Goal: Information Seeking & Learning: Check status

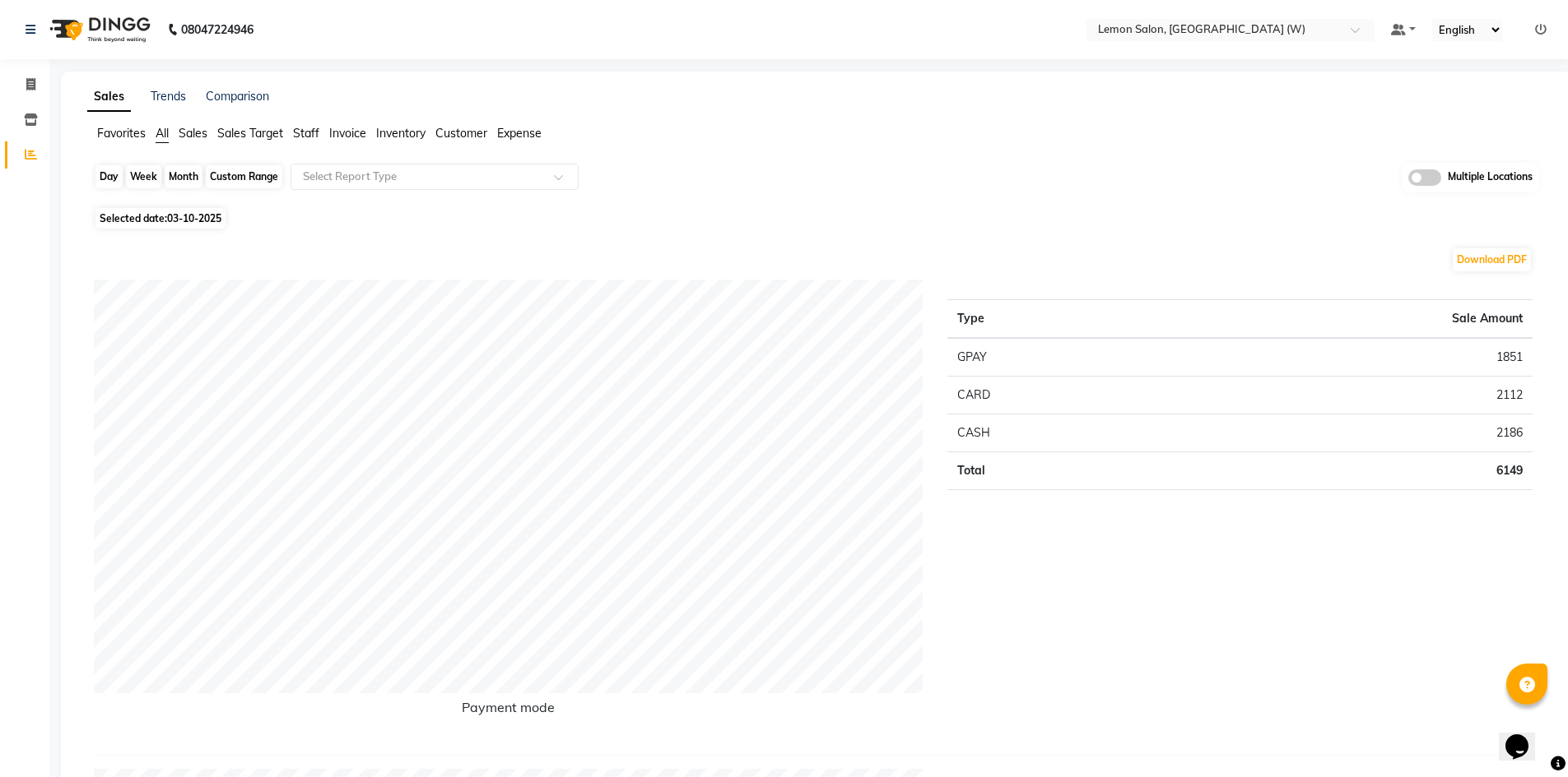
click at [119, 179] on div "Day" at bounding box center [109, 177] width 27 height 23
select select "10"
select select "2025"
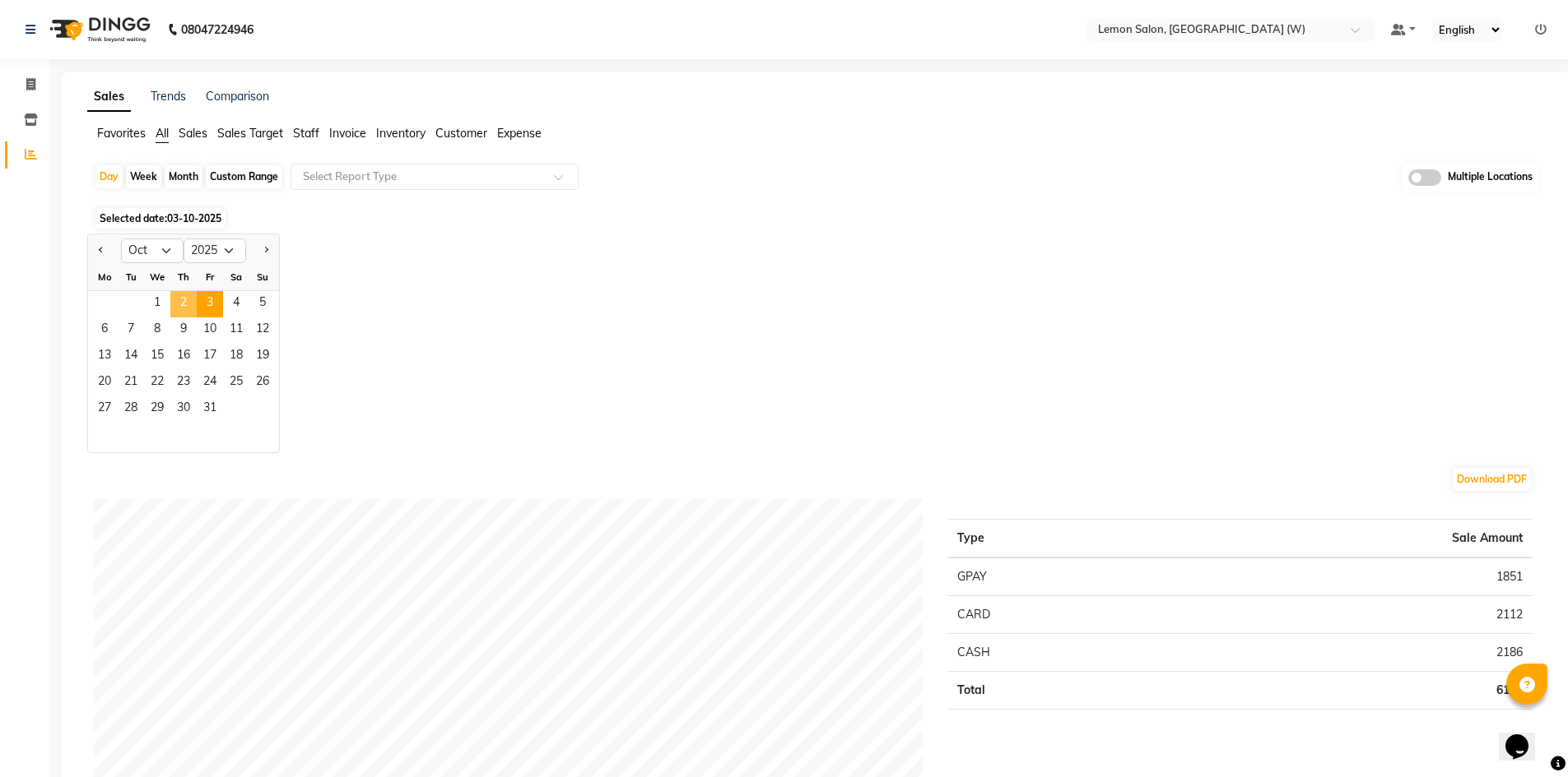
click at [182, 303] on span "2" at bounding box center [184, 305] width 27 height 27
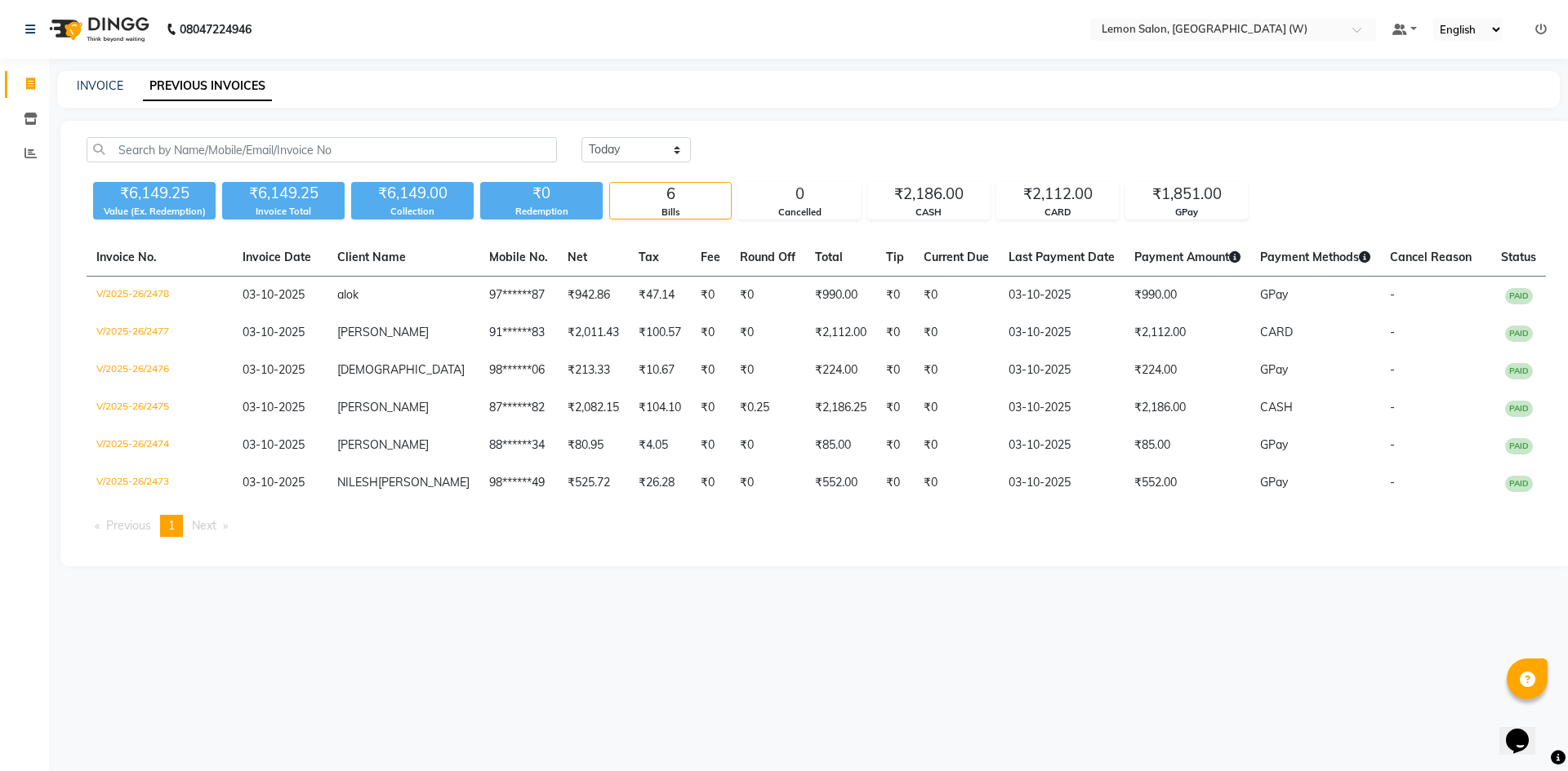
select select "service"
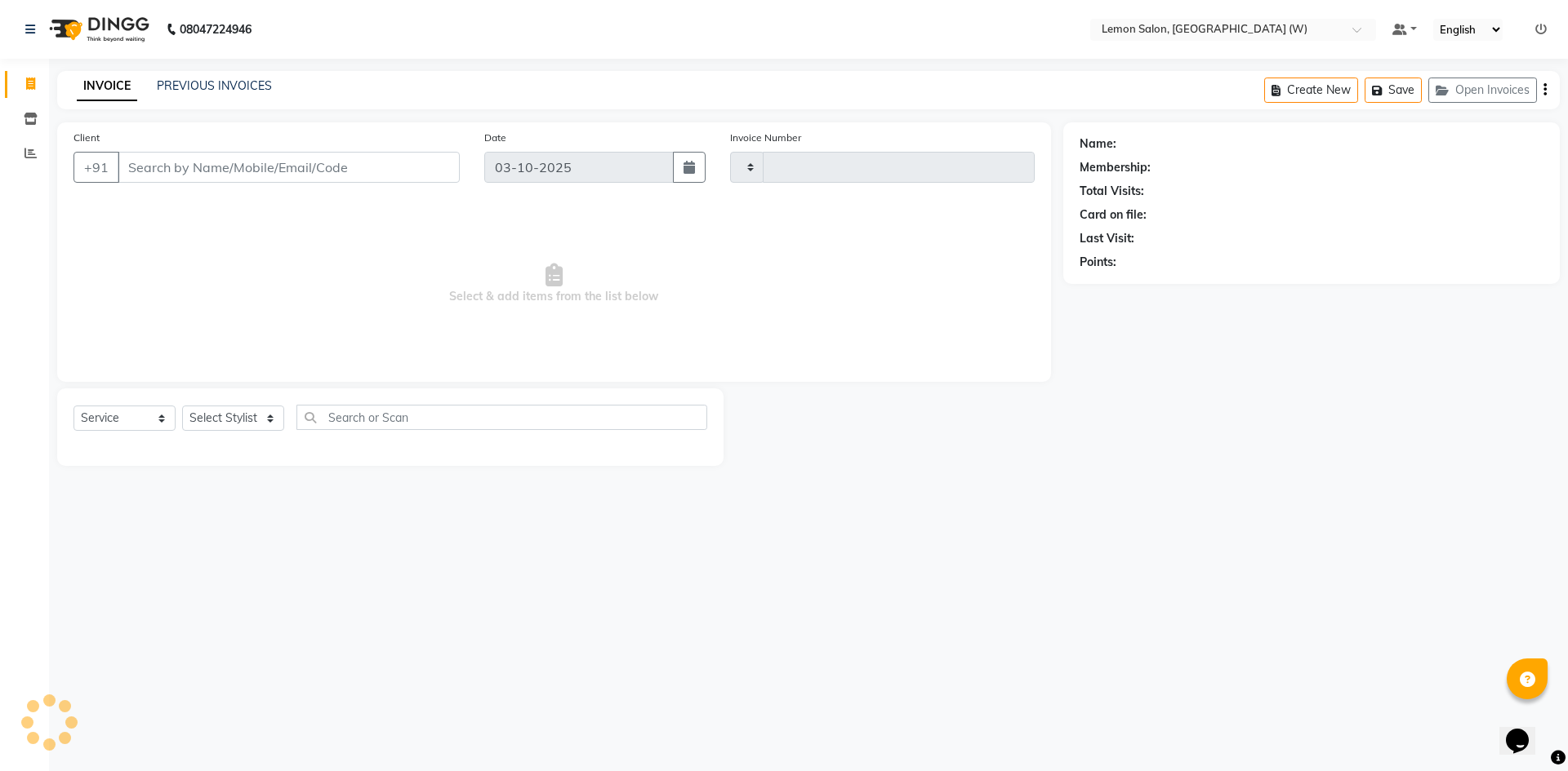
type input "2479"
select select "8053"
click at [36, 155] on icon at bounding box center [30, 153] width 12 height 12
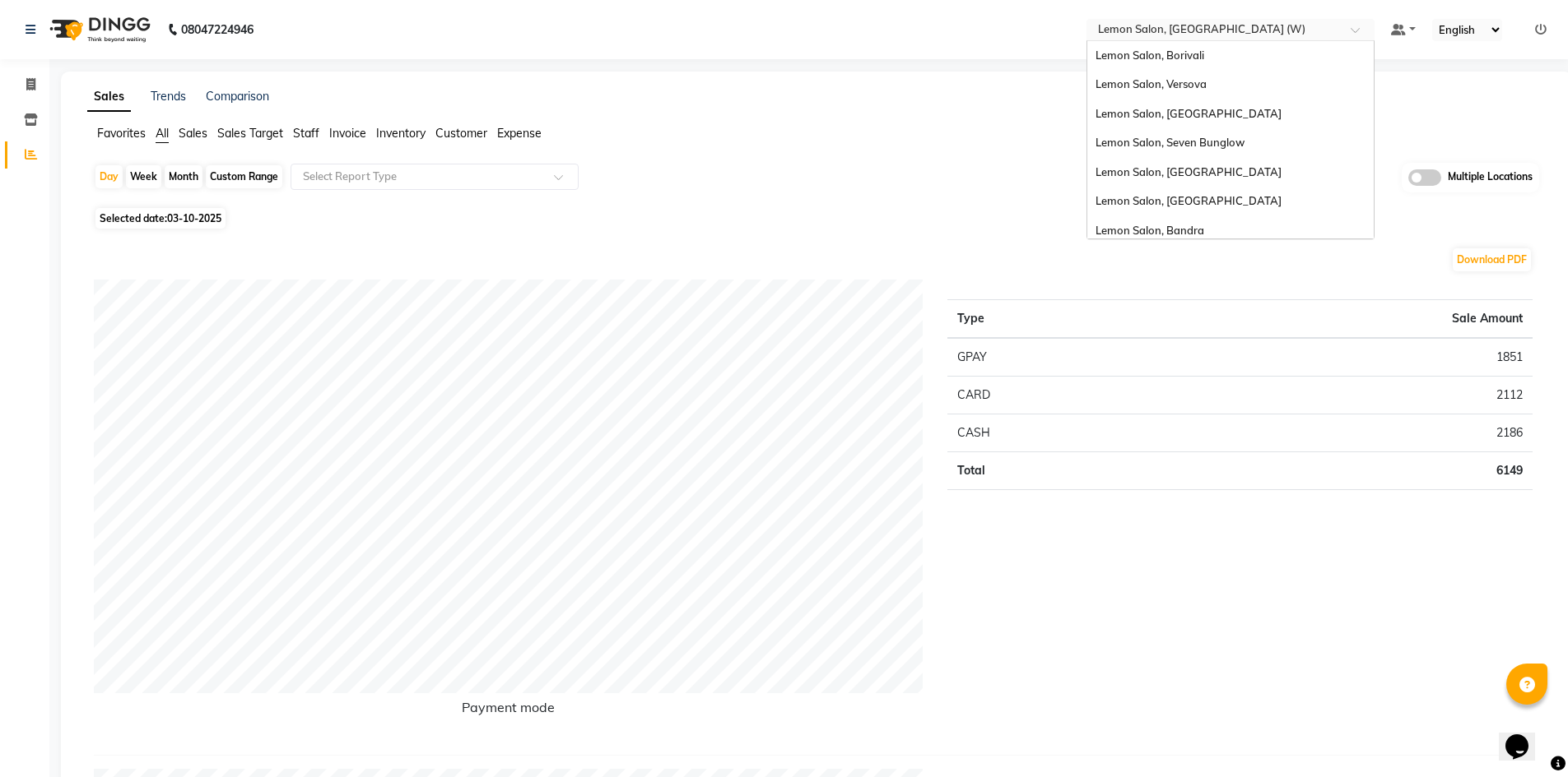
click at [1221, 32] on input "text" at bounding box center [1214, 31] width 239 height 16
click at [1182, 67] on div "Lemon Salon, Borivali" at bounding box center [1230, 55] width 287 height 30
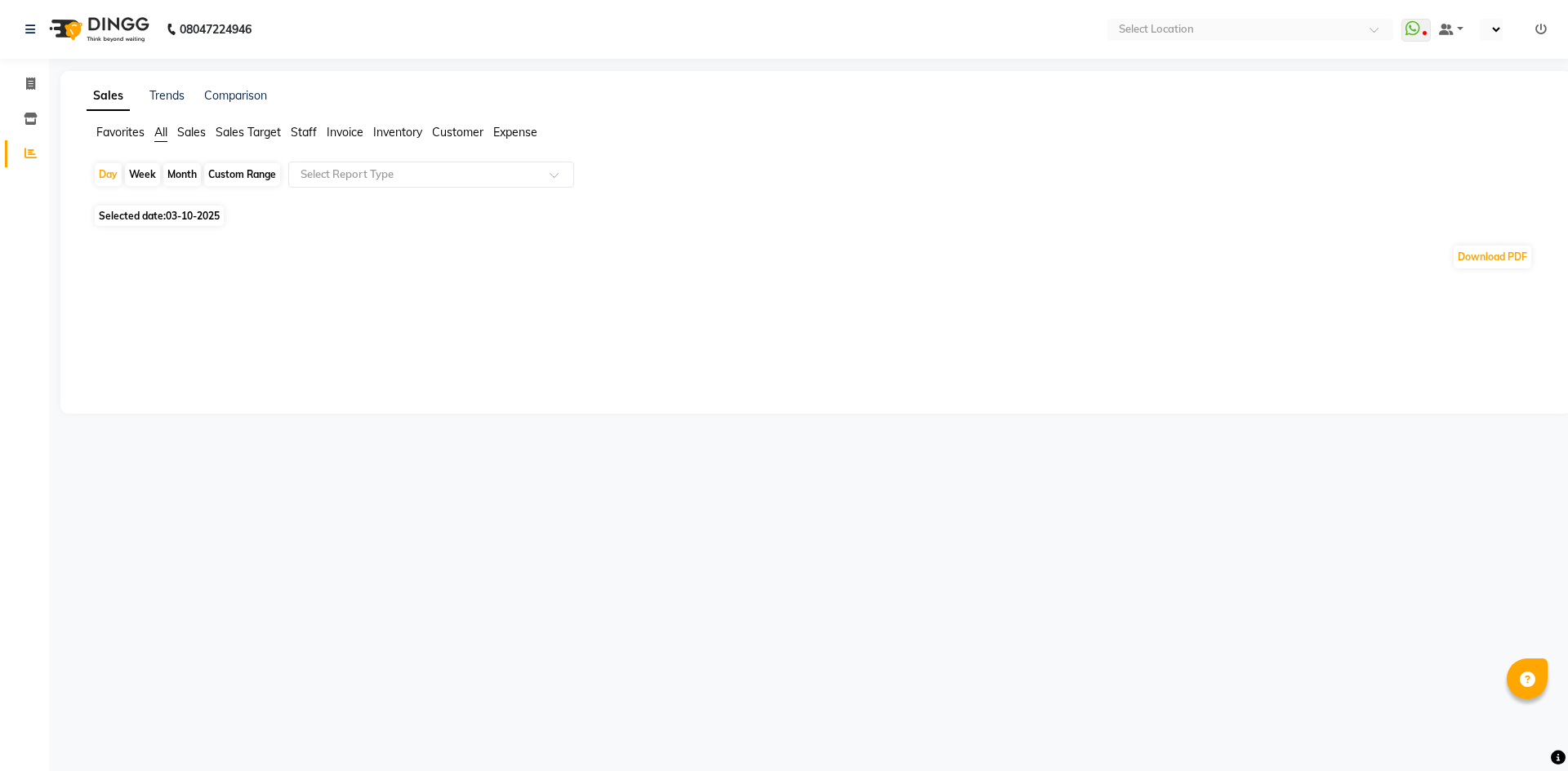
select select "en"
click at [107, 173] on div "Day" at bounding box center [108, 175] width 27 height 23
select select "10"
select select "2025"
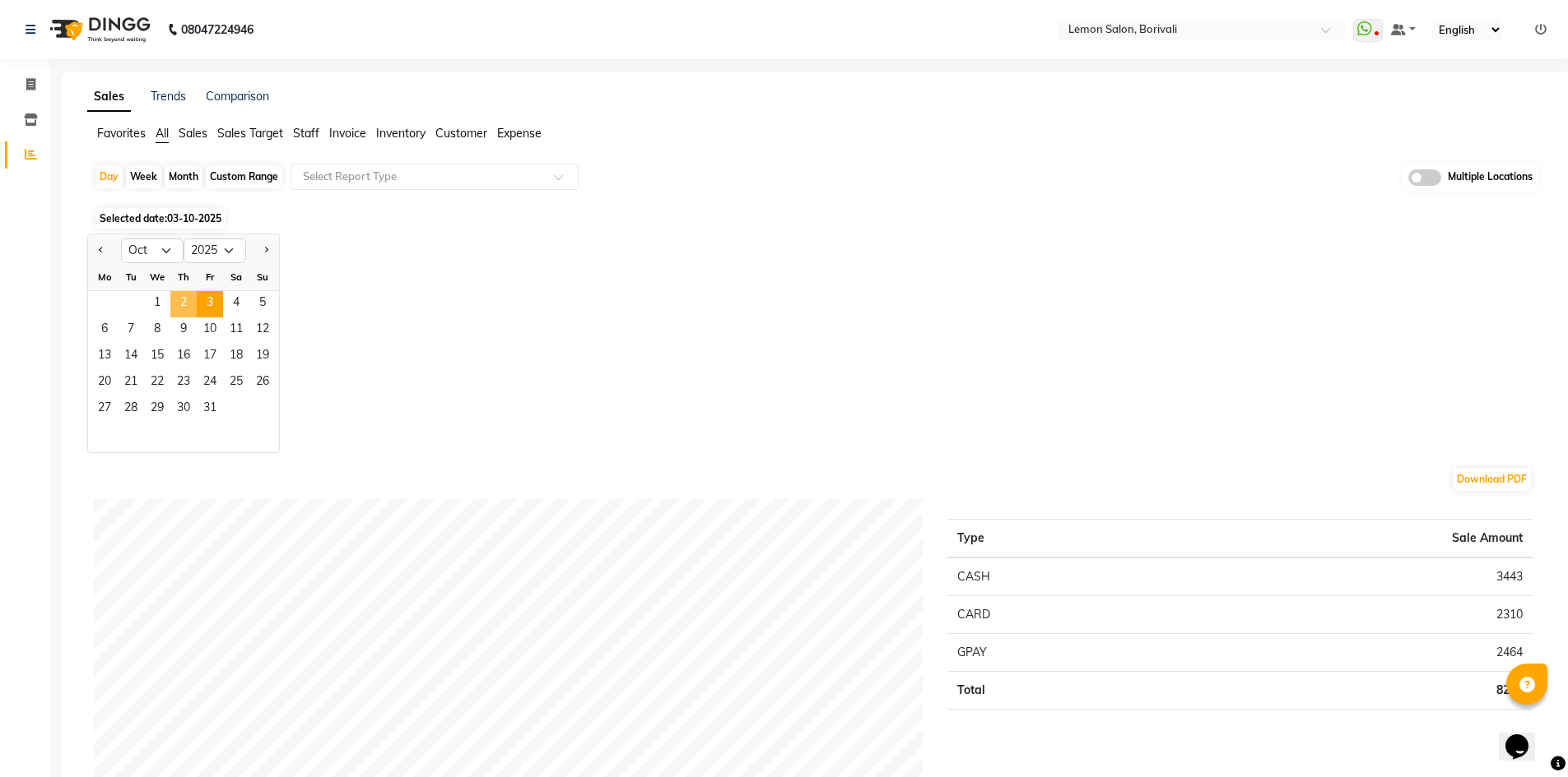
click at [183, 298] on span "2" at bounding box center [184, 305] width 27 height 27
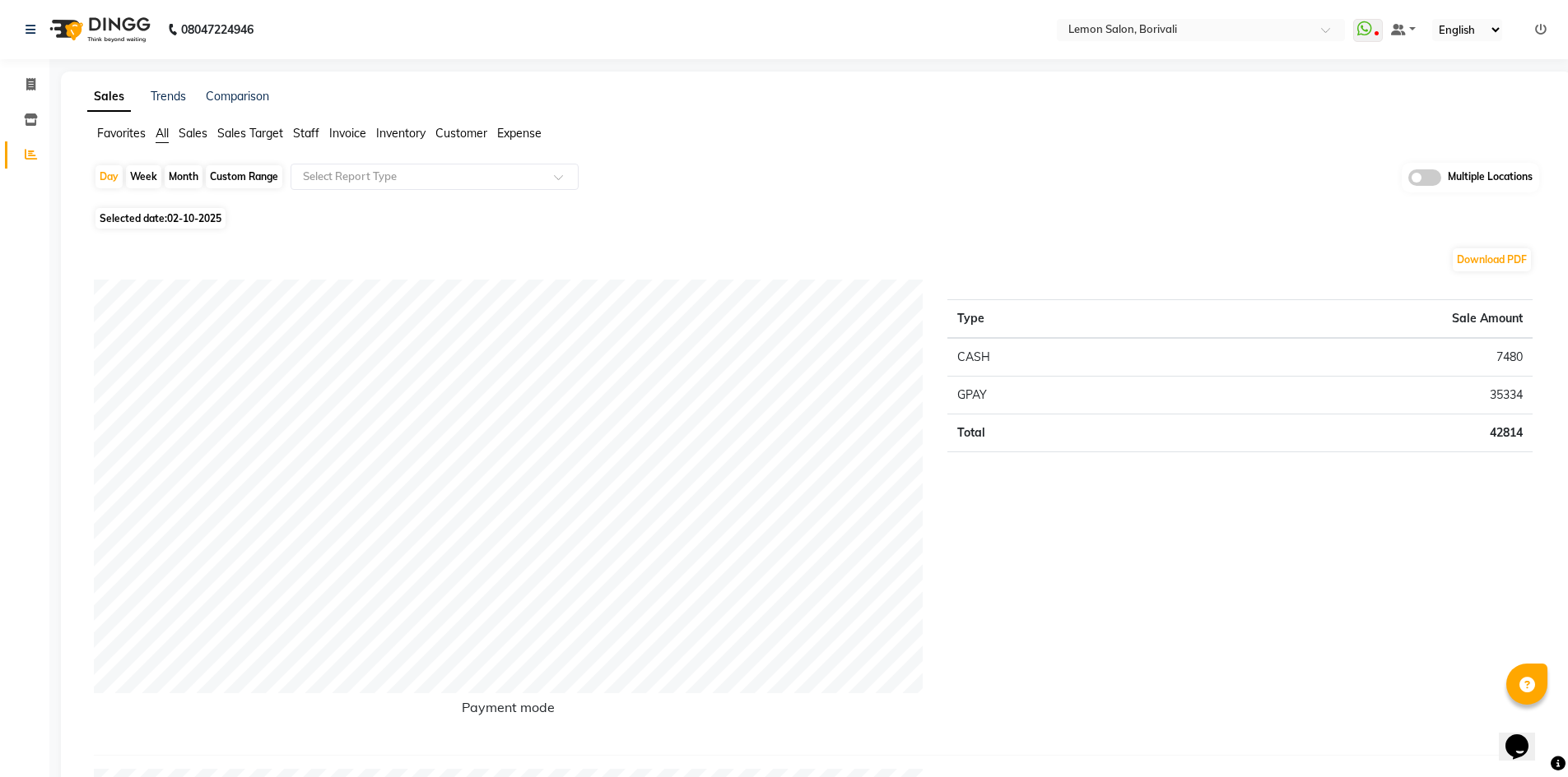
drag, startPoint x: 269, startPoint y: 177, endPoint x: 226, endPoint y: 198, distance: 47.9
click at [269, 177] on div "Custom Range" at bounding box center [244, 177] width 76 height 23
select select "10"
select select "2025"
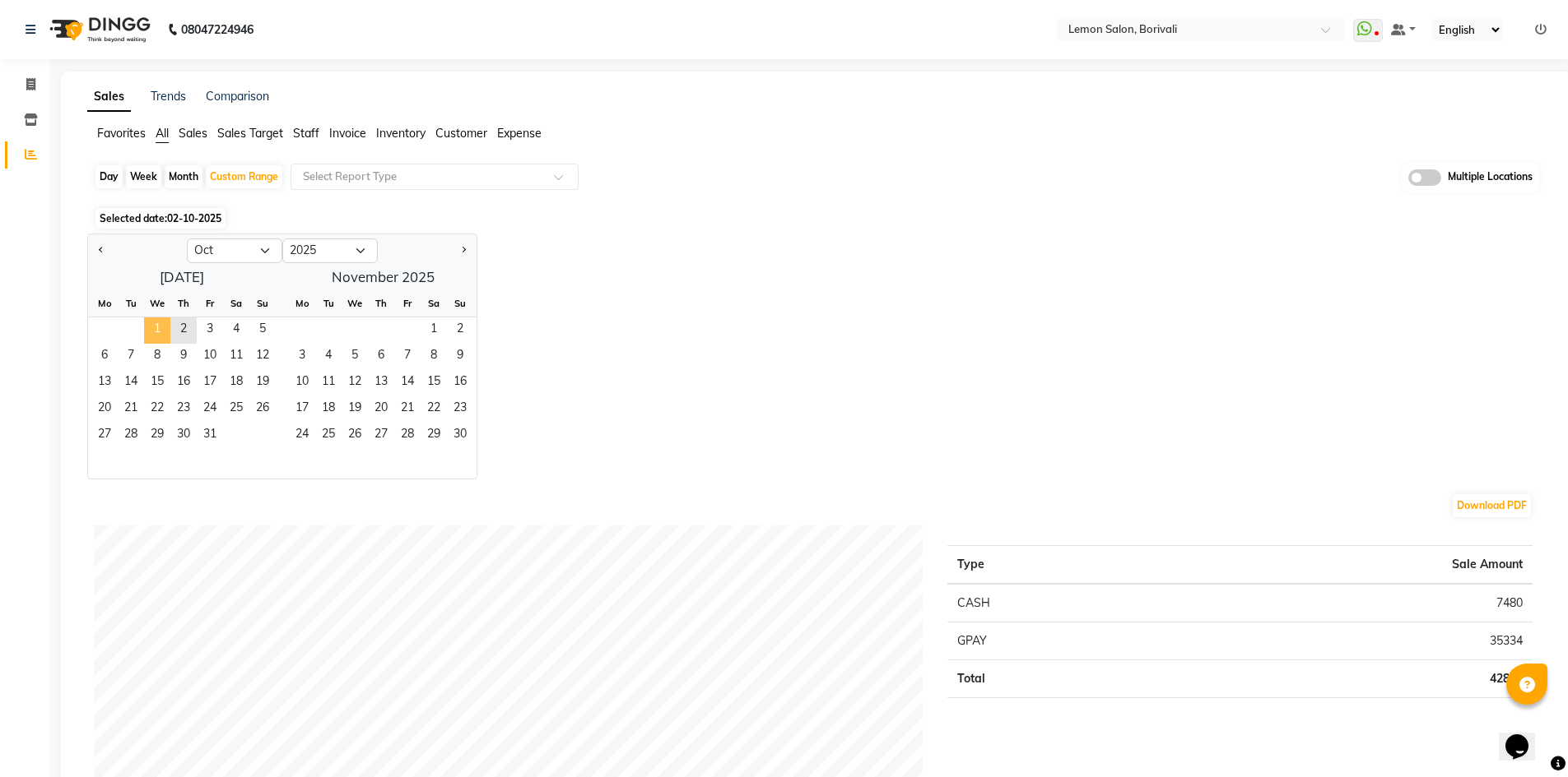
click at [154, 321] on span "1" at bounding box center [158, 331] width 27 height 27
click at [187, 327] on span "2" at bounding box center [184, 331] width 27 height 27
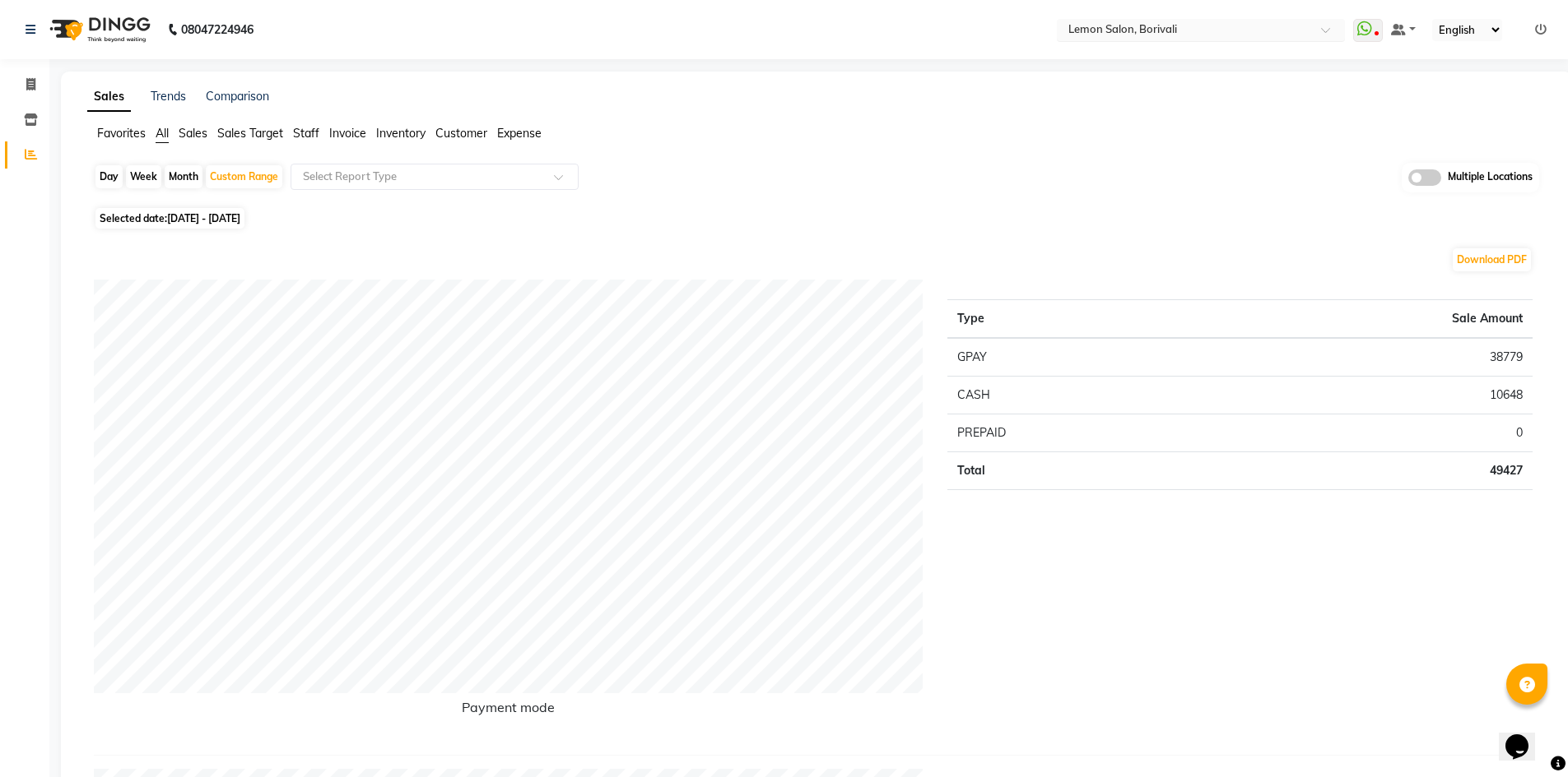
click at [1169, 34] on input "text" at bounding box center [1185, 31] width 239 height 16
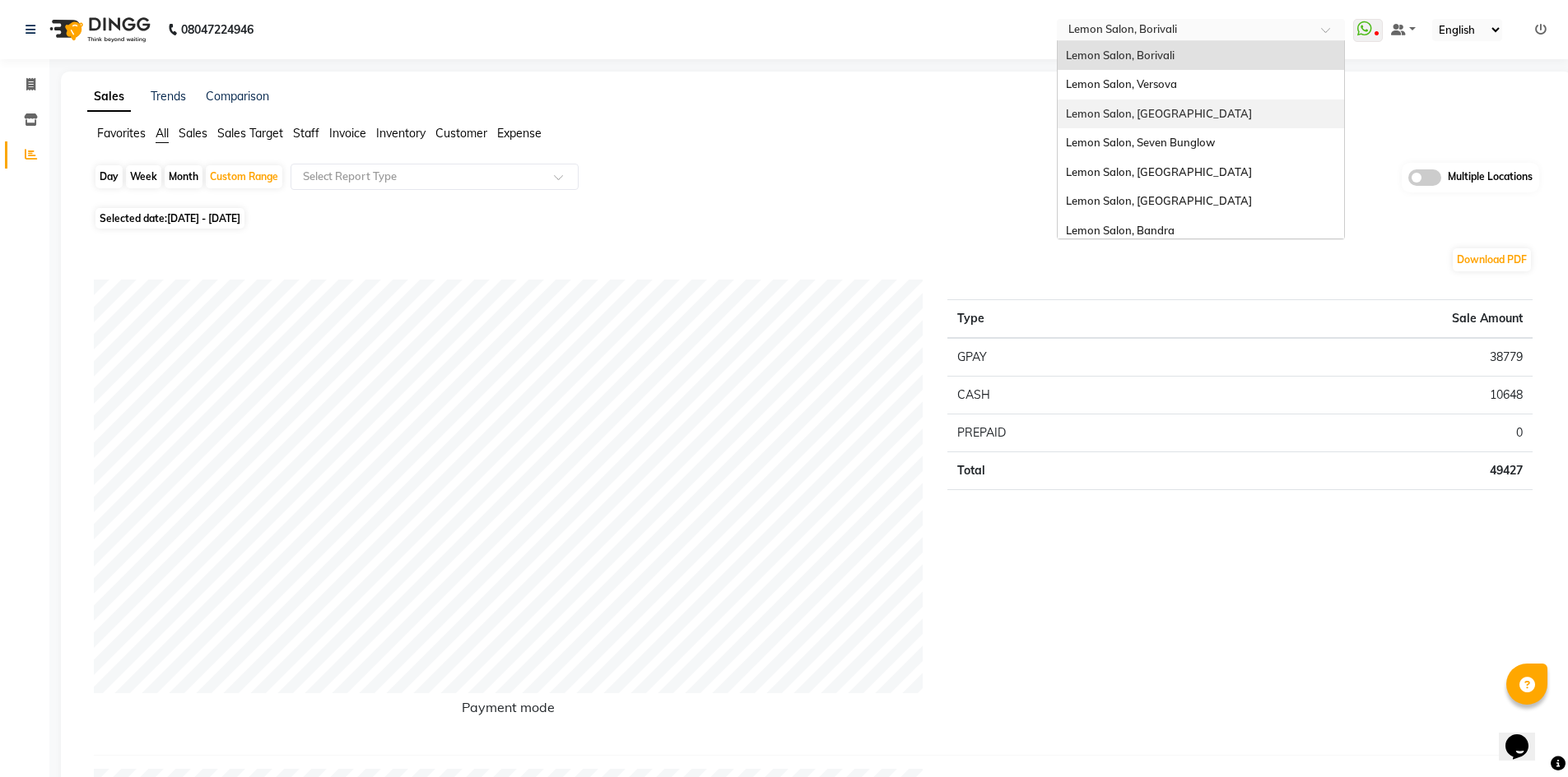
click at [1192, 121] on div "Lemon Salon, [GEOGRAPHIC_DATA]" at bounding box center [1201, 114] width 287 height 30
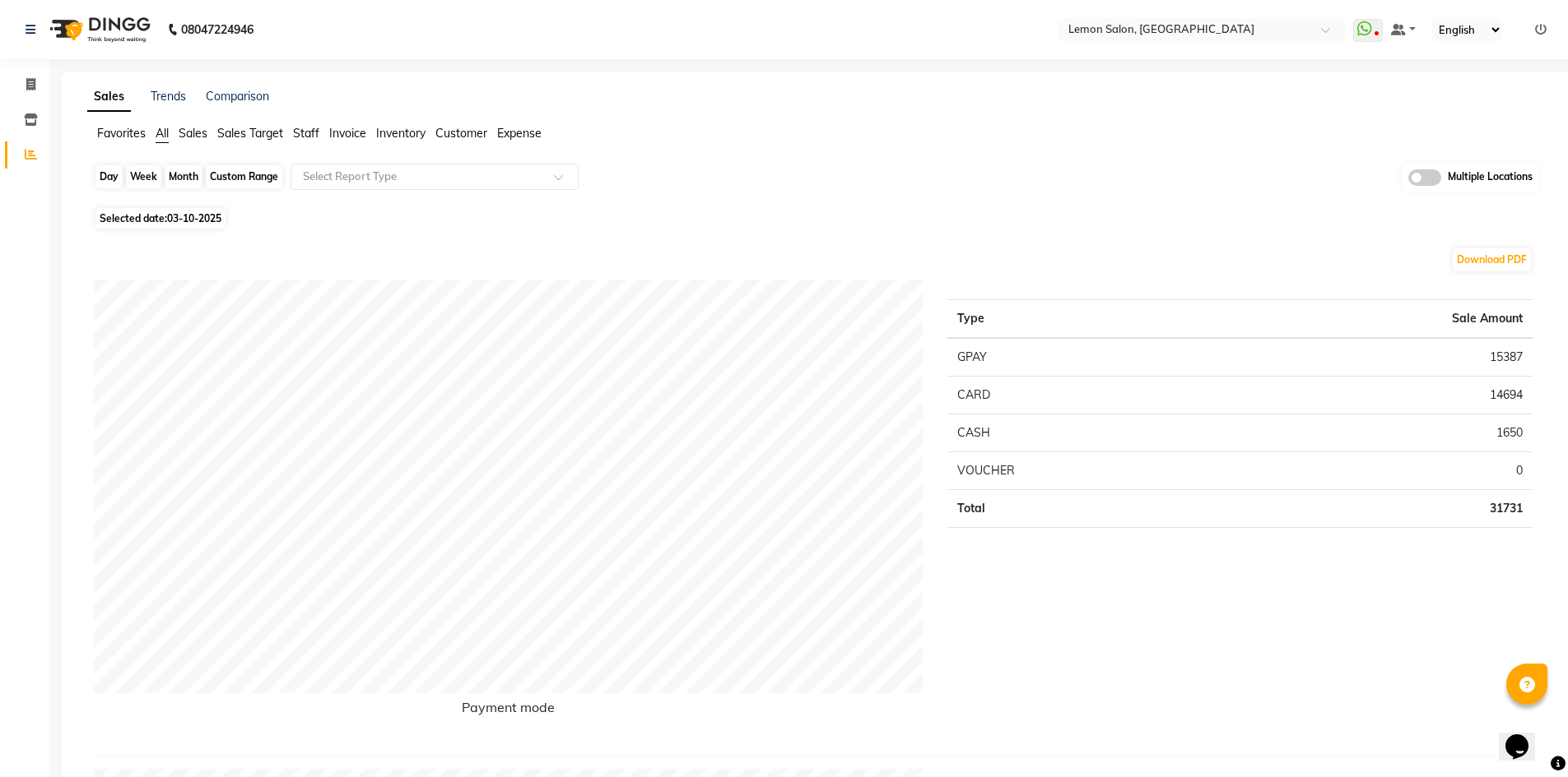
click at [120, 181] on div "Day" at bounding box center [109, 177] width 27 height 23
select select "10"
select select "2025"
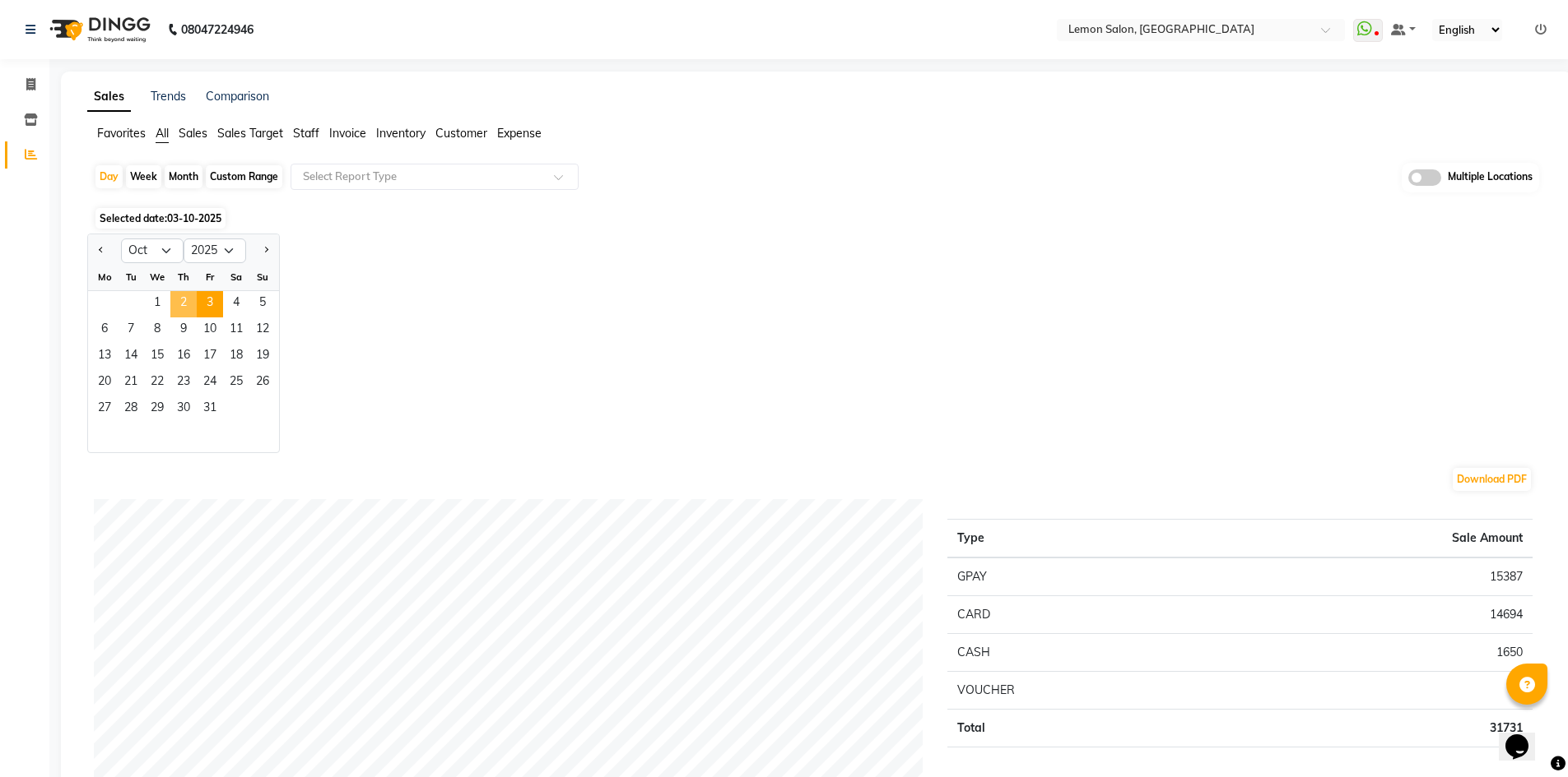
click at [179, 296] on span "2" at bounding box center [184, 305] width 27 height 27
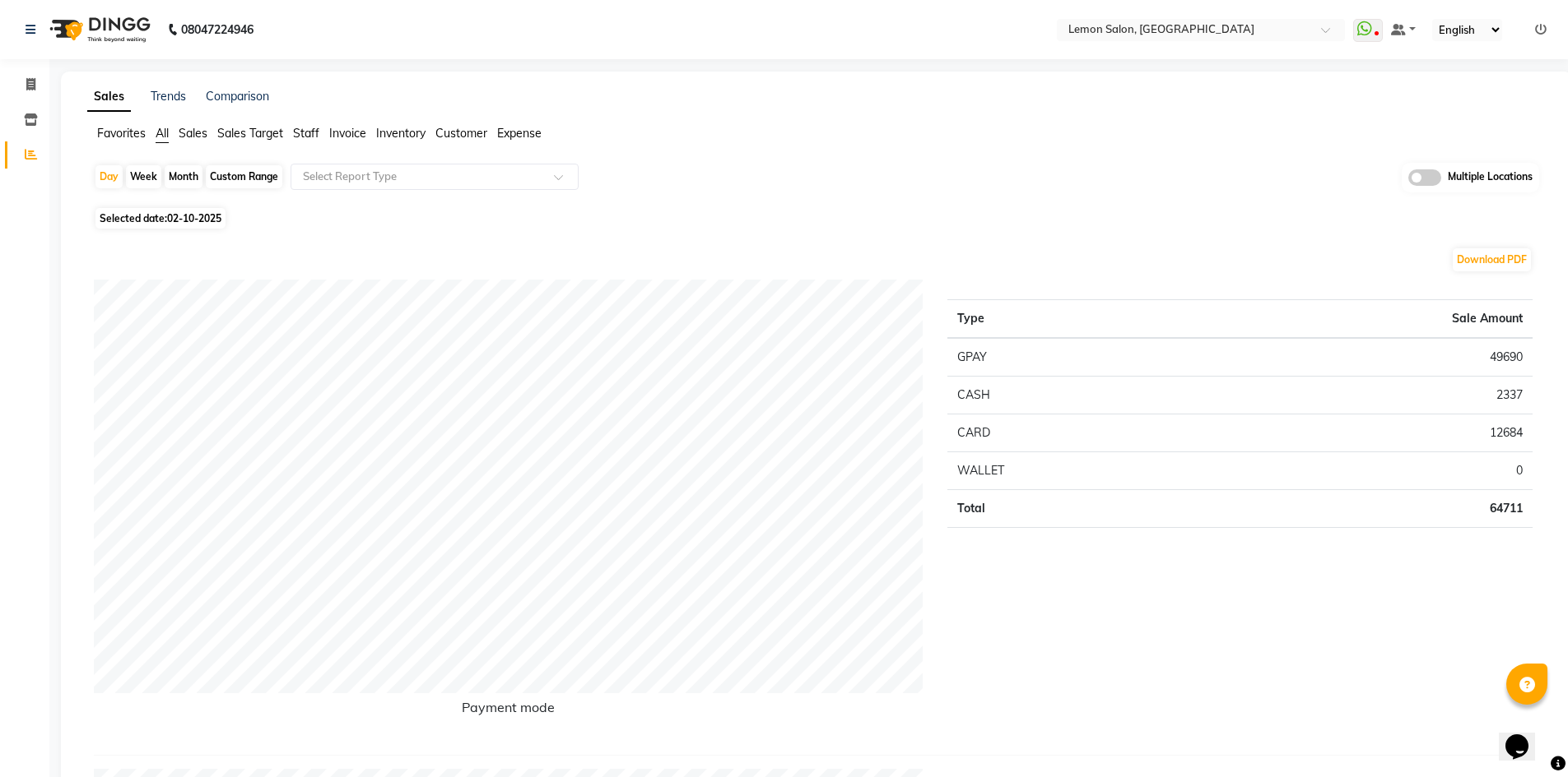
click at [1510, 357] on td "49690" at bounding box center [1364, 357] width 337 height 38
click at [102, 178] on div "Day" at bounding box center [109, 177] width 27 height 23
select select "10"
select select "2025"
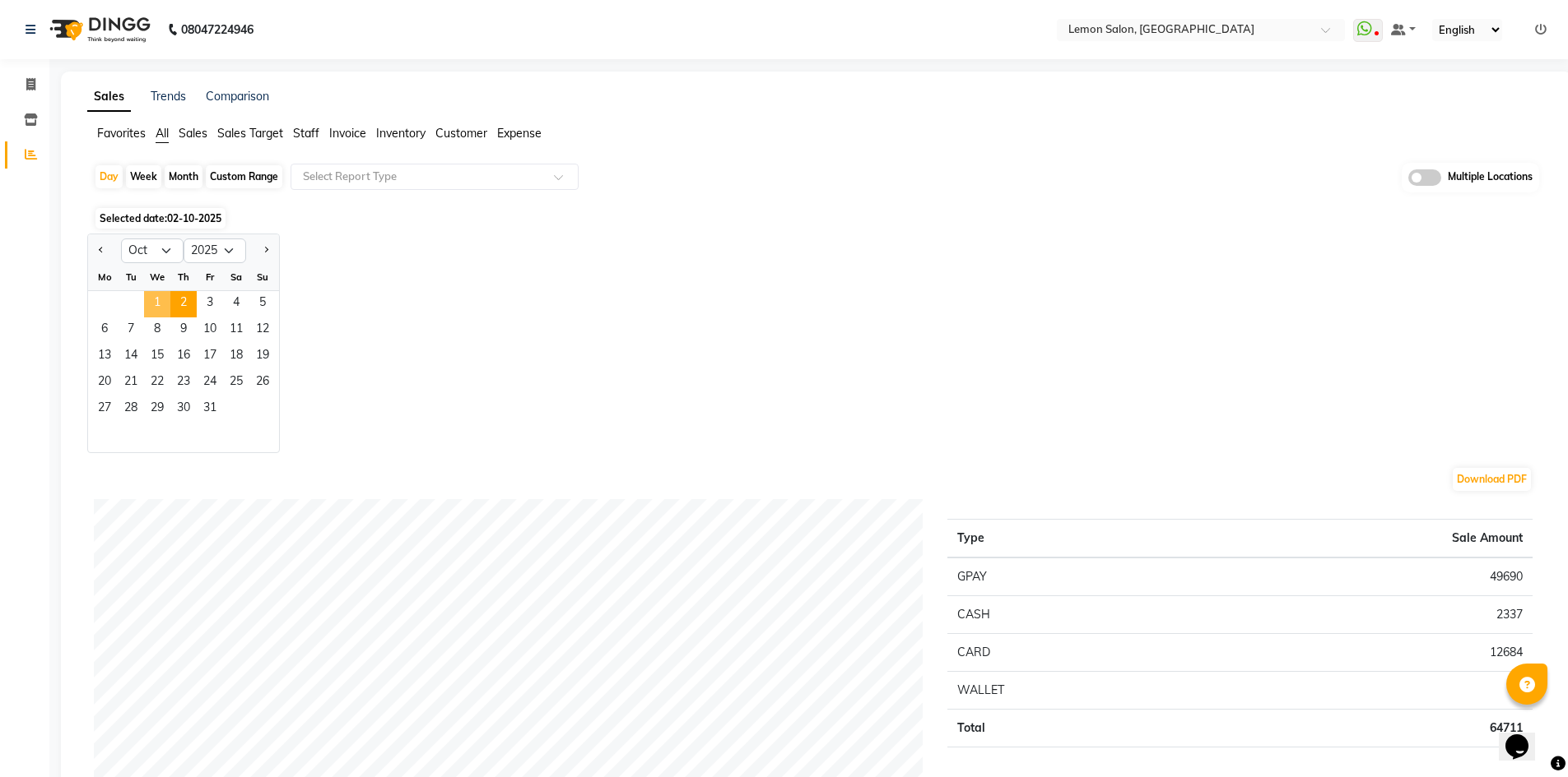
click at [166, 303] on span "1" at bounding box center [158, 305] width 27 height 27
